Goal: Task Accomplishment & Management: Use online tool/utility

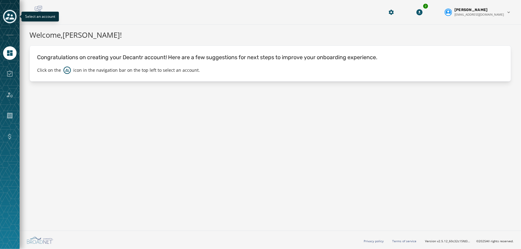
click at [10, 14] on icon "Toggle account select drawer" at bounding box center [10, 16] width 9 height 9
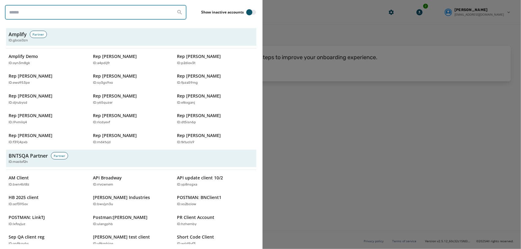
click at [110, 14] on input "search" at bounding box center [96, 12] width 182 height 15
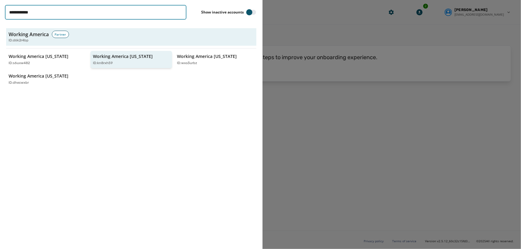
type input "**********"
click at [104, 55] on p "Working America [US_STATE]" at bounding box center [123, 56] width 60 height 6
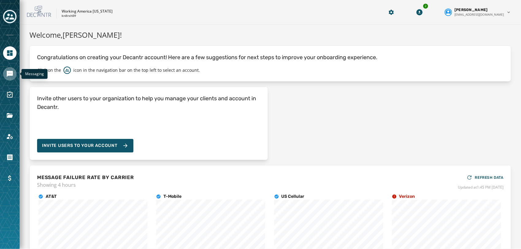
click at [7, 71] on icon "Navigate to Messaging" at bounding box center [10, 74] width 6 height 6
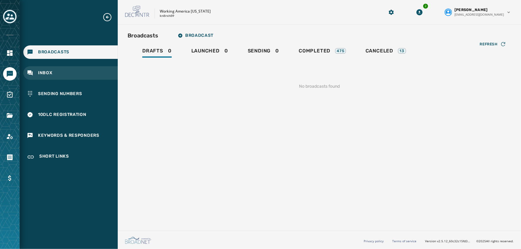
click at [61, 76] on div "Inbox" at bounding box center [70, 73] width 95 height 14
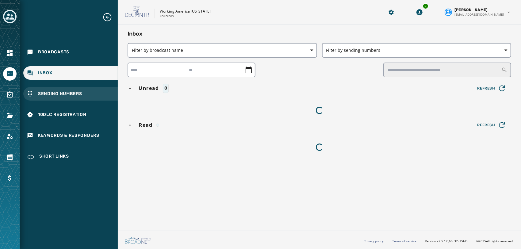
click at [68, 95] on span "Sending Numbers" at bounding box center [60, 94] width 44 height 6
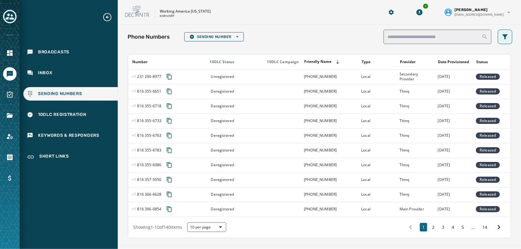
click at [502, 37] on icon "Filters menu" at bounding box center [505, 36] width 7 height 7
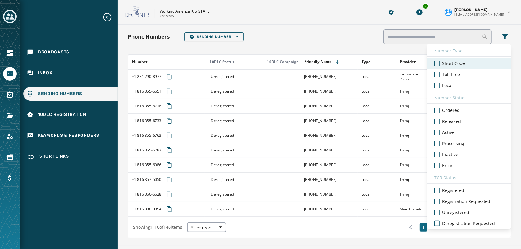
click at [454, 64] on span "Short Code" at bounding box center [454, 63] width 23 height 6
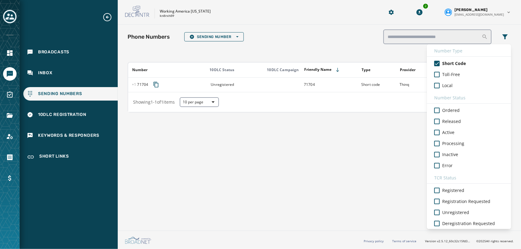
click at [330, 36] on div "Phone Numbers Sending Number Open options Number Type Short Code Toll-Free Loca…" at bounding box center [320, 36] width 384 height 15
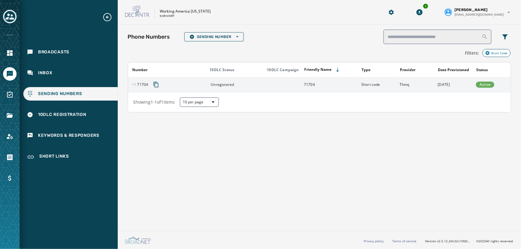
click at [160, 82] on button "Copy phone number to clipboard" at bounding box center [156, 84] width 11 height 11
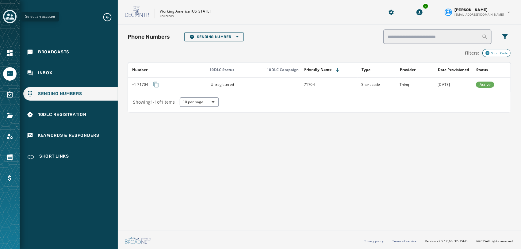
click at [10, 14] on icon "Toggle account select drawer" at bounding box center [10, 16] width 9 height 9
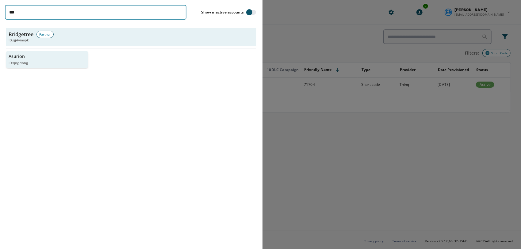
type input "***"
click at [44, 61] on div "ID: qcyjdbng" at bounding box center [44, 63] width 71 height 5
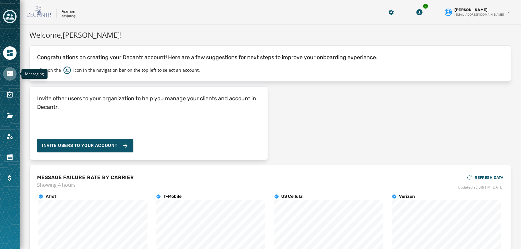
click at [10, 71] on icon "Navigate to Messaging" at bounding box center [10, 74] width 6 height 6
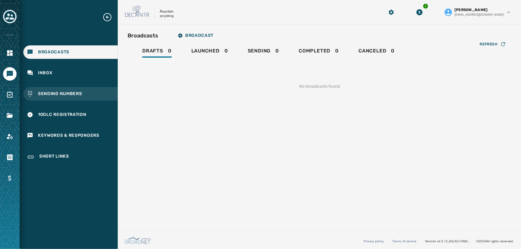
click at [60, 91] on span "Sending Numbers" at bounding box center [60, 94] width 44 height 6
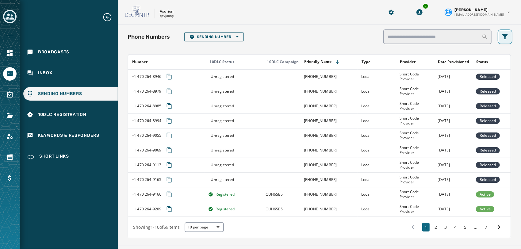
click at [503, 36] on icon "Filters menu" at bounding box center [506, 36] width 6 height 5
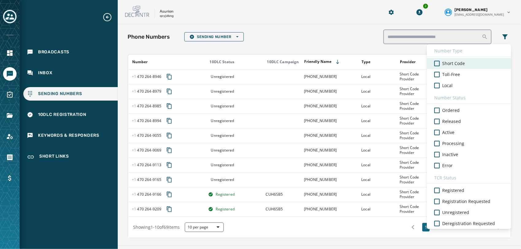
click at [443, 64] on span "Short Code" at bounding box center [454, 63] width 23 height 6
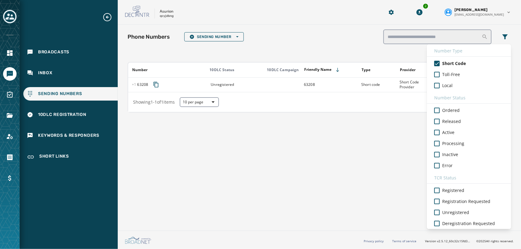
click at [314, 34] on div "Phone Numbers Sending Number Open options Number Type Short Code Toll-Free Loca…" at bounding box center [320, 36] width 384 height 15
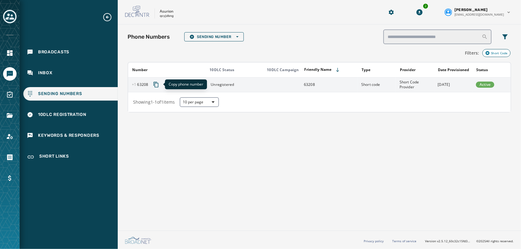
click at [151, 88] on button "Copy phone number to clipboard" at bounding box center [156, 84] width 11 height 11
click at [151, 88] on button "Copied" at bounding box center [163, 84] width 25 height 11
click at [269, 81] on td at bounding box center [281, 84] width 38 height 15
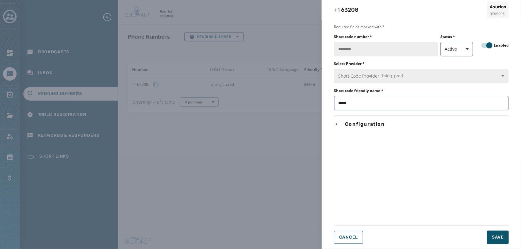
click at [375, 130] on div "Required fields marked with * Short code number * Status * Active Enabled Selec…" at bounding box center [421, 115] width 175 height 180
click at [377, 126] on span "Configuration" at bounding box center [365, 124] width 42 height 7
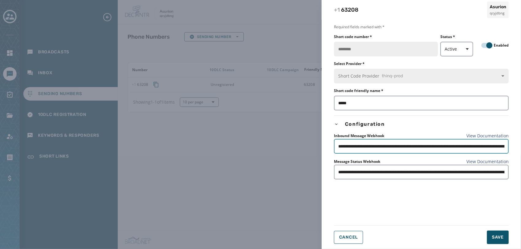
click at [400, 148] on input "**********" at bounding box center [421, 146] width 175 height 15
click at [249, 148] on div "**********" at bounding box center [260, 124] width 521 height 249
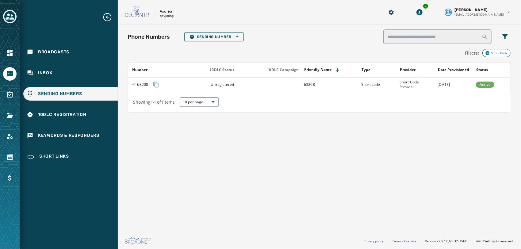
click at [487, 51] on icon "button" at bounding box center [488, 53] width 4 height 4
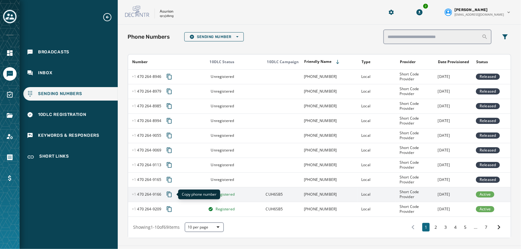
click at [169, 196] on icon "Copy phone number to clipboard" at bounding box center [169, 195] width 6 height 6
